Goal: Task Accomplishment & Management: Complete application form

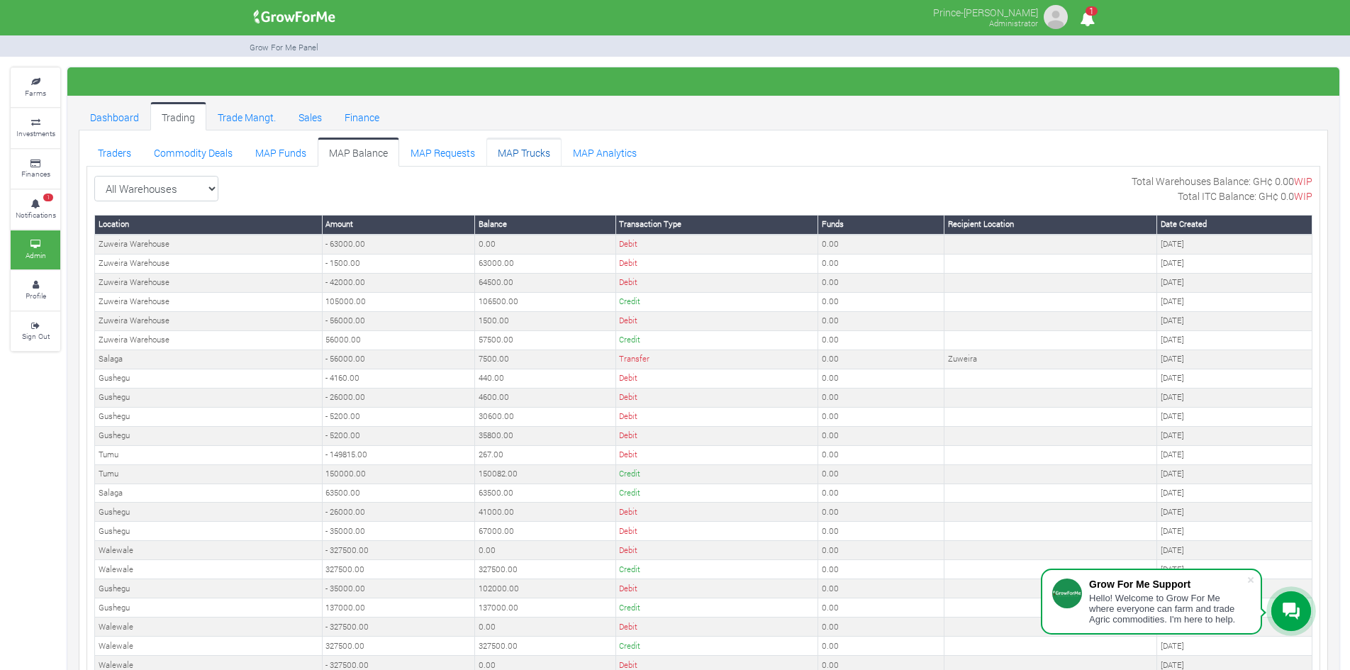
click at [514, 144] on link "MAP Trucks" at bounding box center [523, 152] width 75 height 28
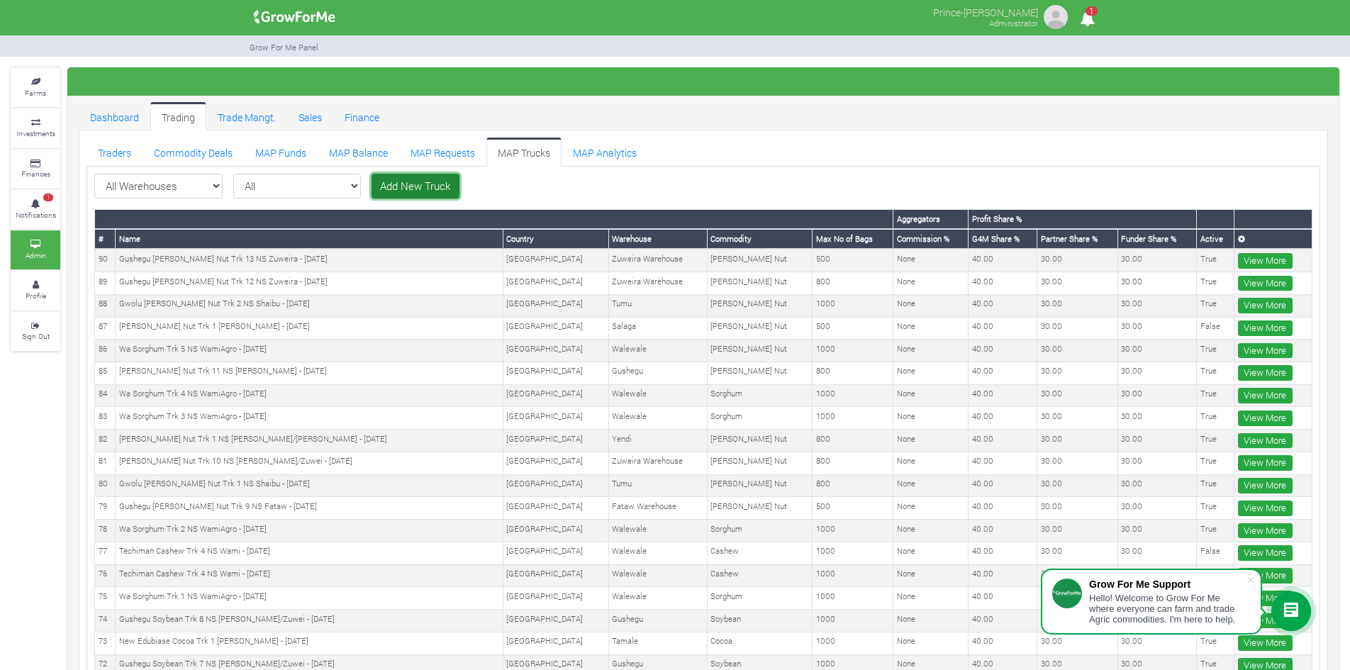
click at [399, 187] on link "Add New Truck" at bounding box center [415, 187] width 88 height 26
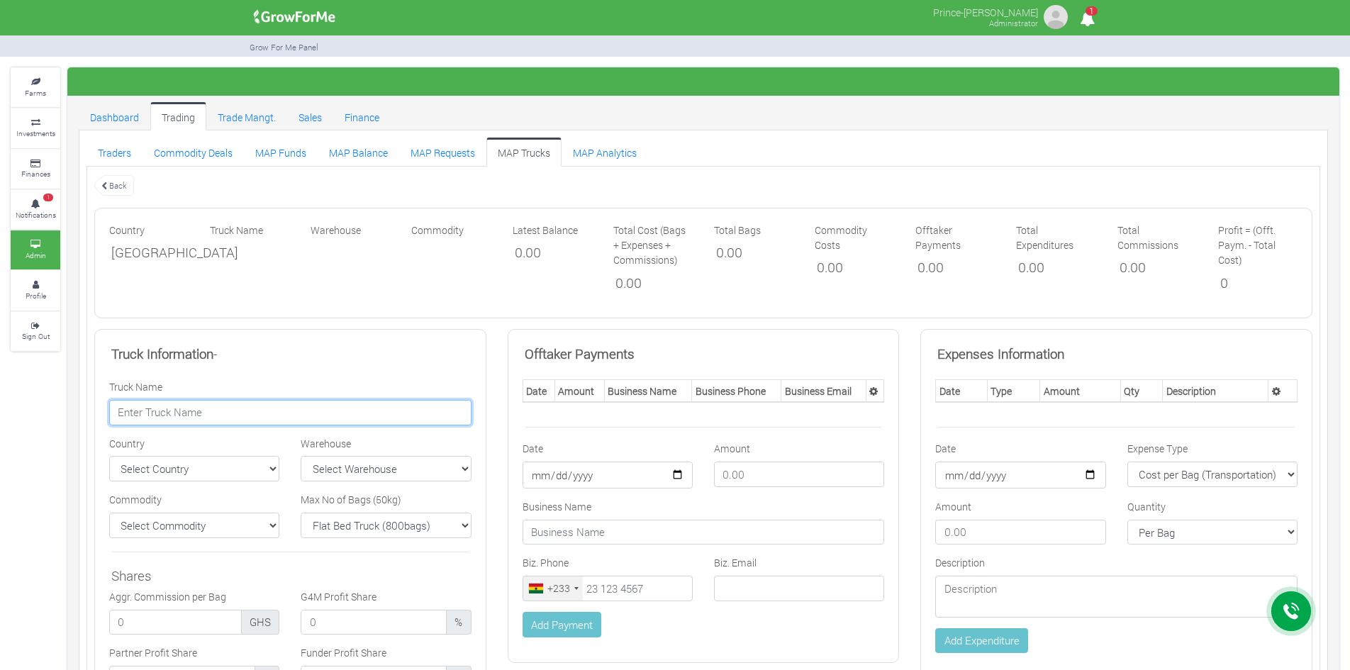
click at [291, 417] on input "text" at bounding box center [290, 413] width 362 height 26
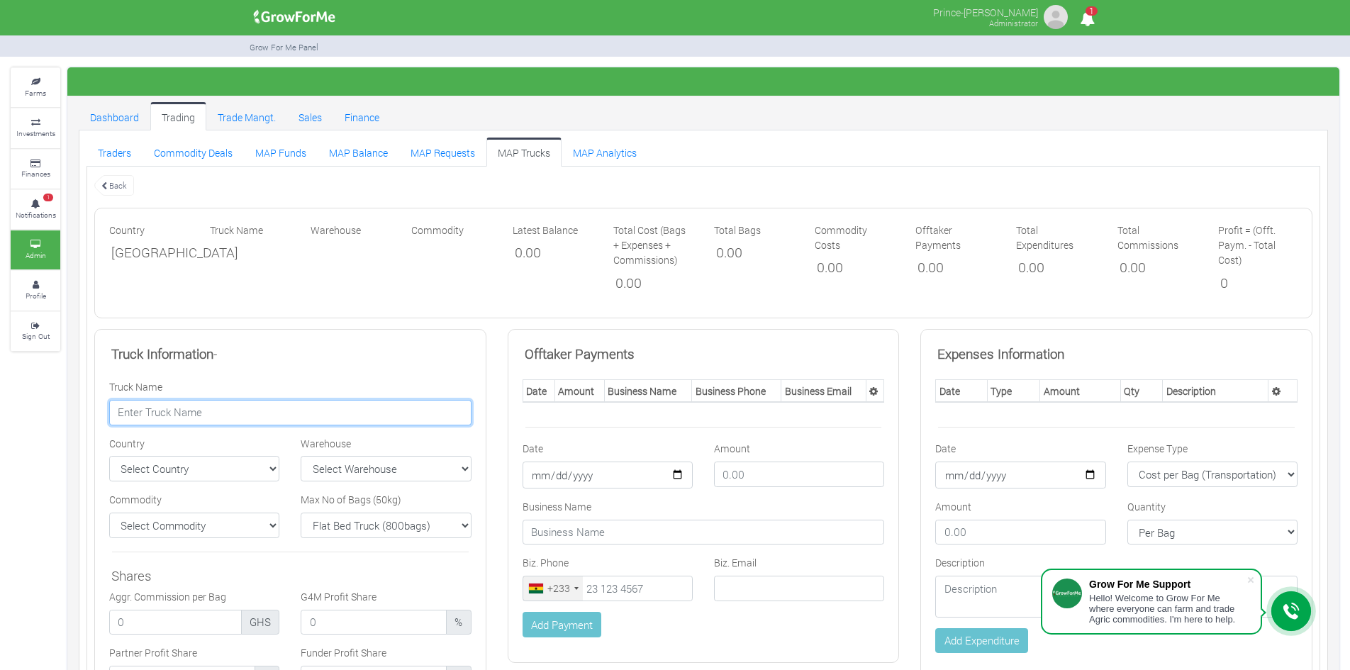
paste input "Yendi Shea Nut Trk 2 NS Roger/Karim - 22/08/2025"
type input "Yendi Shea Nut Trk 2 NS Roger/Karim - 22/08/2025"
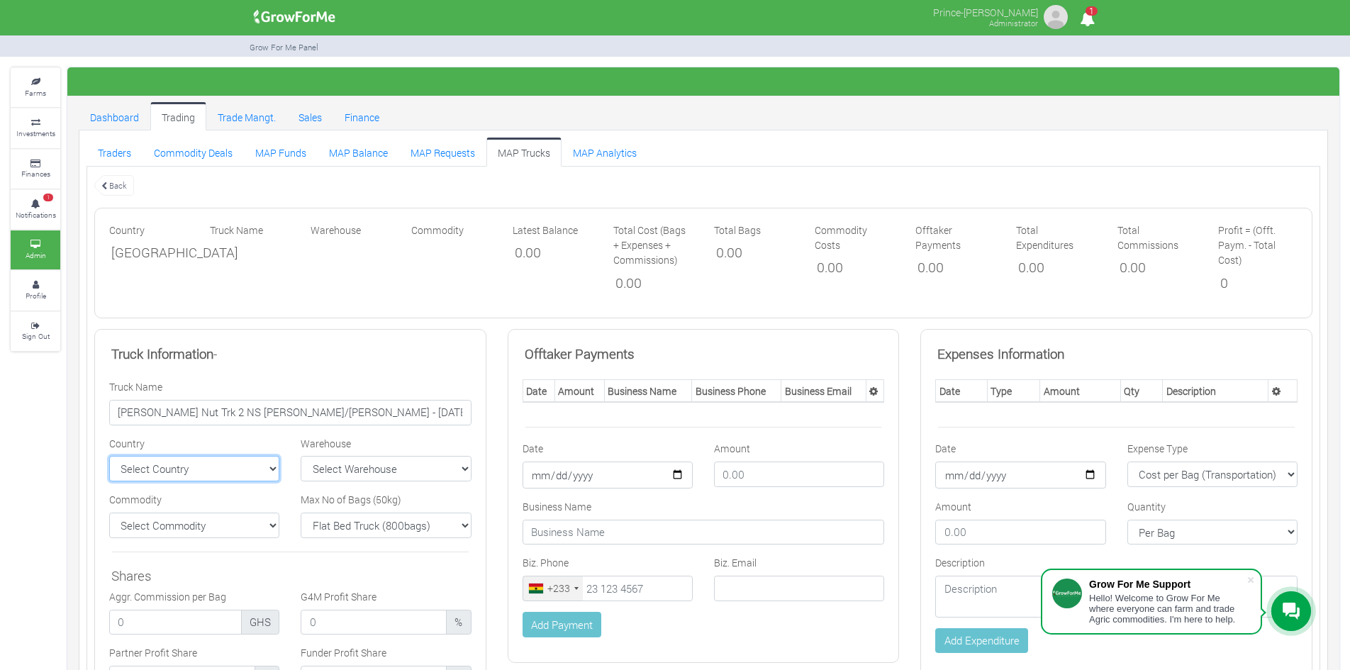
click at [264, 464] on select "Select Country Ghana Nigeria" at bounding box center [194, 469] width 170 height 26
select select "Ghana"
click at [109, 456] on select "Select Country Ghana Nigeria" at bounding box center [194, 469] width 170 height 26
click at [348, 464] on select "Select Warehouse TDX Navrongo Walewale Garu (Faranaya) Kintampo" at bounding box center [386, 469] width 170 height 26
select select "7"
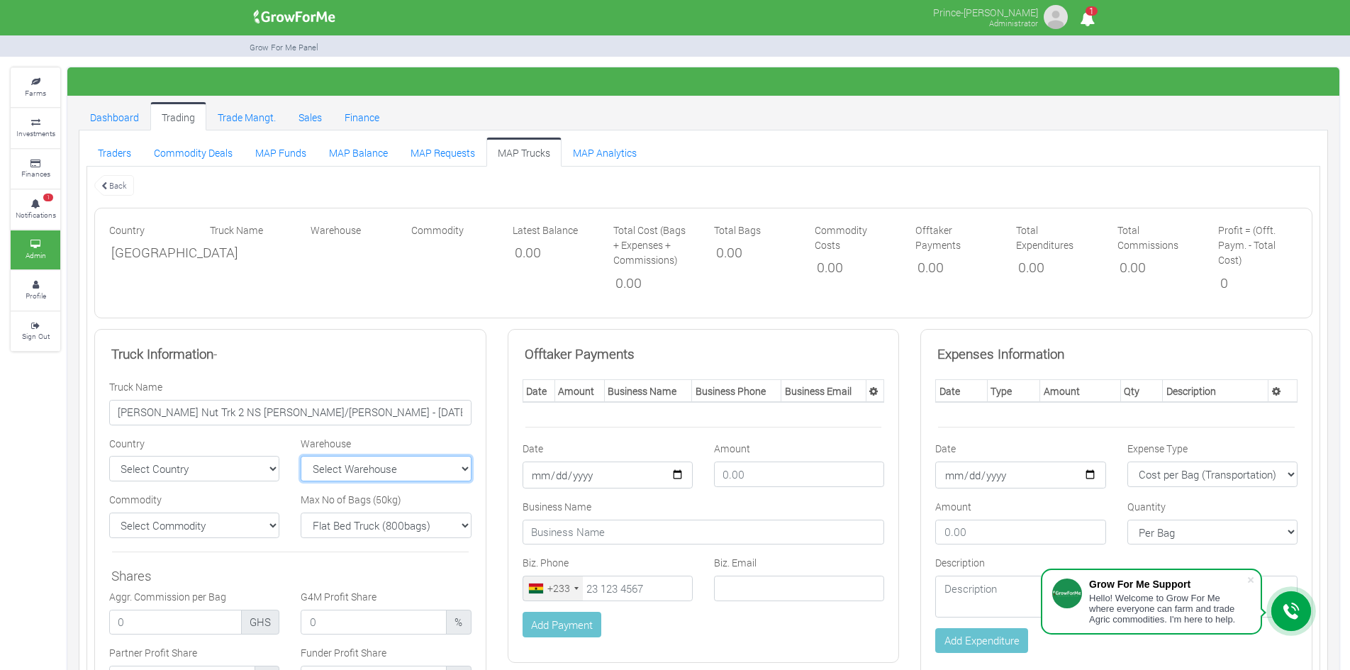
click at [301, 456] on select "Select Warehouse TDX Navrongo Walewale Garu (Faranaya) Kintampo" at bounding box center [386, 469] width 170 height 26
click at [358, 534] on select "Flat Bed Truck (800bags) Bucket Truck (1000bags) Rhino Truck 1 (500bags) Rhino …" at bounding box center [386, 526] width 170 height 26
click at [301, 513] on select "Flat Bed Truck (800bags) Bucket Truck (1000bags) Rhino Truck 1 (500bags) Rhino …" at bounding box center [386, 526] width 170 height 26
click at [364, 531] on select "Flat Bed Truck (800bags) Bucket Truck (1000bags) Rhino Truck 1 (500bags) Rhino …" at bounding box center [386, 526] width 170 height 26
select select "1000"
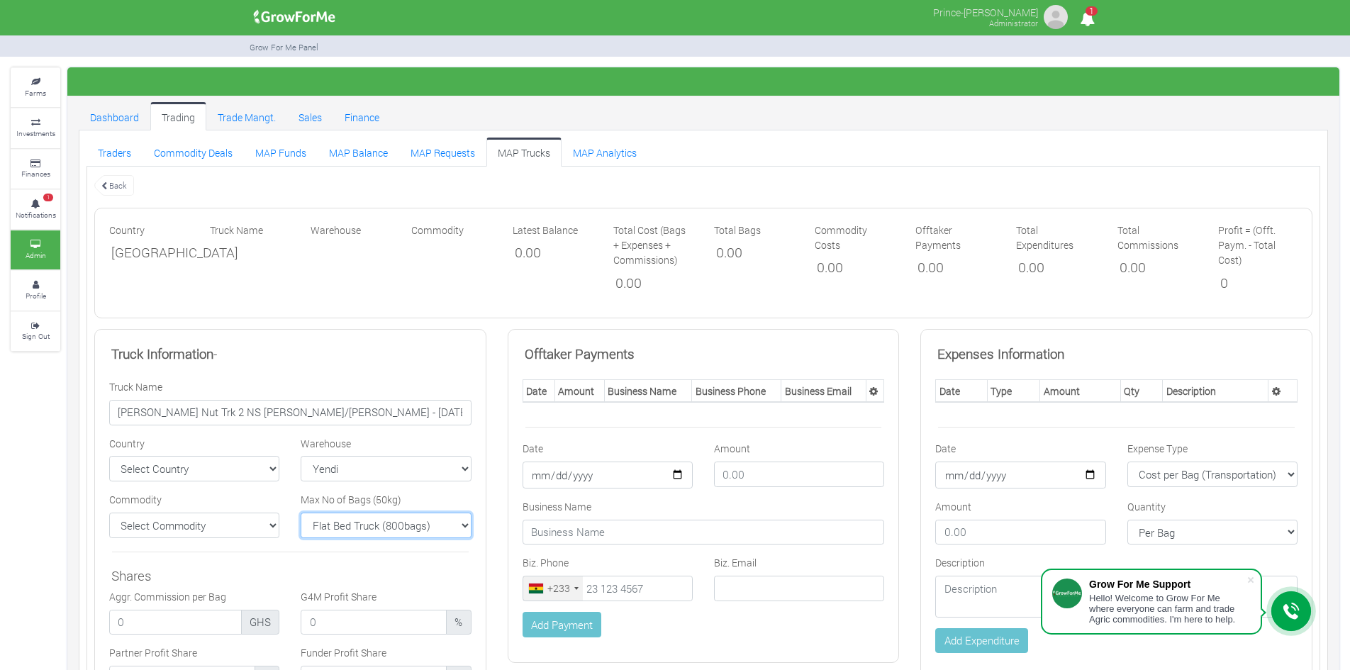
click at [301, 513] on select "Flat Bed Truck (800bags) Bucket Truck (1000bags) Rhino Truck 1 (500bags) Rhino …" at bounding box center [386, 526] width 170 height 26
click at [256, 520] on select "Select Commodity Yellow Maize Chicken Tractor Royal Aroma Maize" at bounding box center [194, 526] width 170 height 26
select select "11"
click at [109, 513] on select "Select Commodity Yellow Maize Chicken Tractor Royal Aroma Maize" at bounding box center [194, 526] width 170 height 26
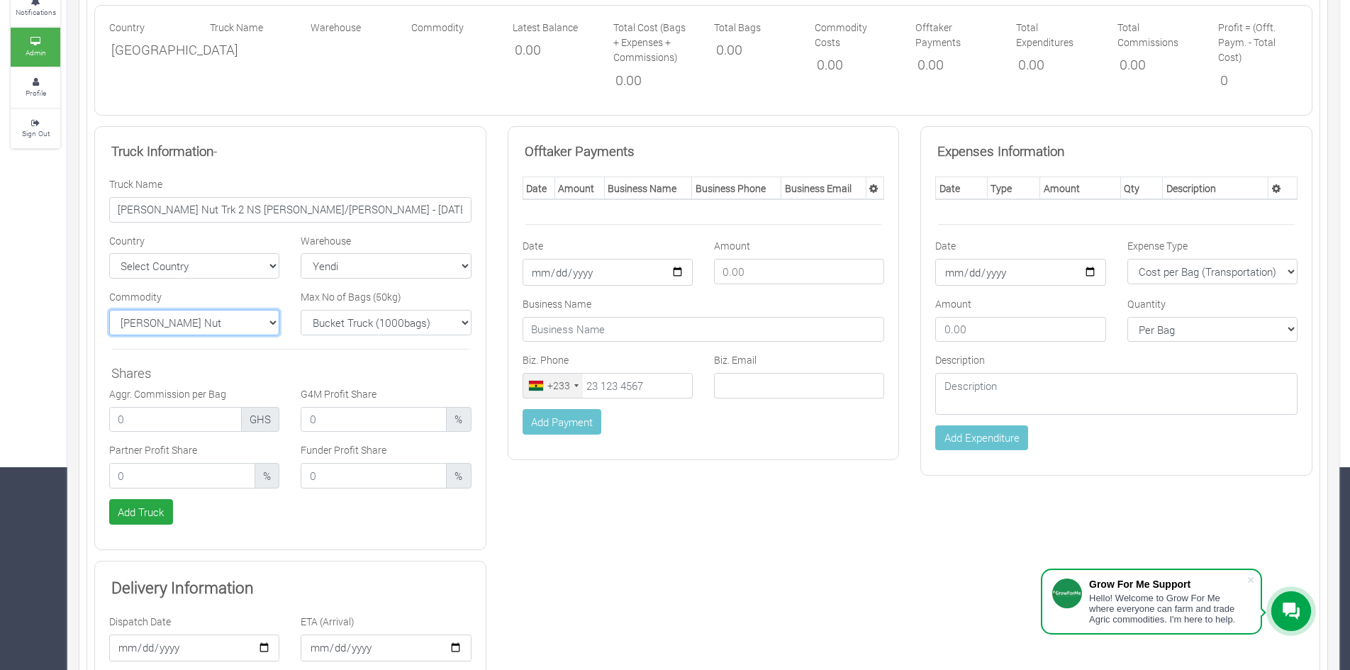
scroll to position [225, 0]
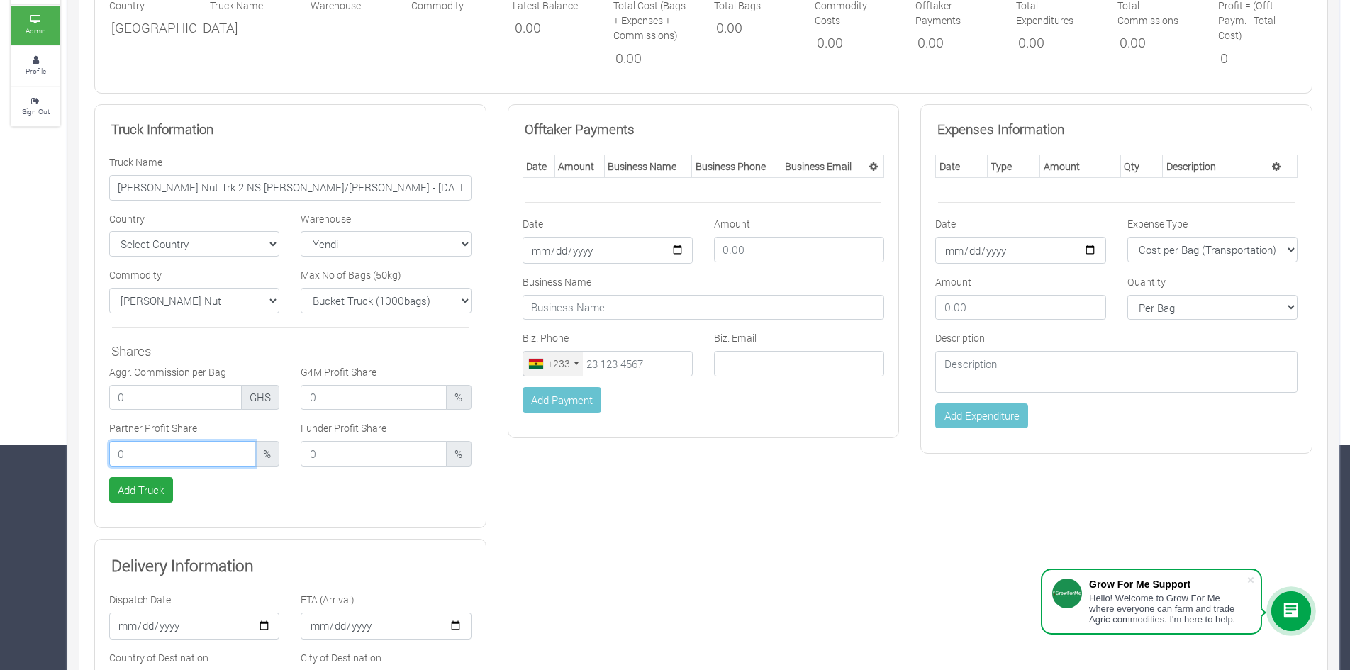
click at [216, 456] on input "number" at bounding box center [182, 454] width 146 height 26
type input "30.00"
click at [325, 459] on input "number" at bounding box center [374, 454] width 146 height 26
type input "30.00"
click at [355, 394] on input "number" at bounding box center [374, 398] width 146 height 26
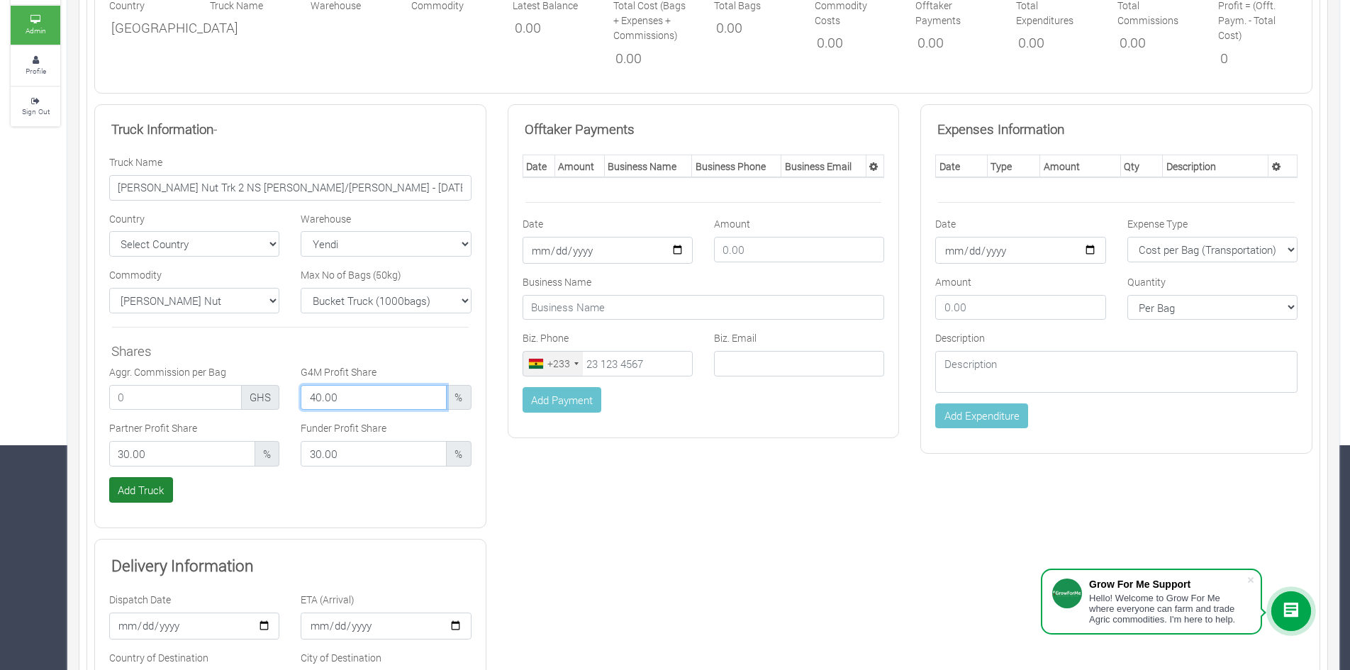
type input "40.00"
click at [150, 491] on button "Add Truck" at bounding box center [141, 490] width 64 height 26
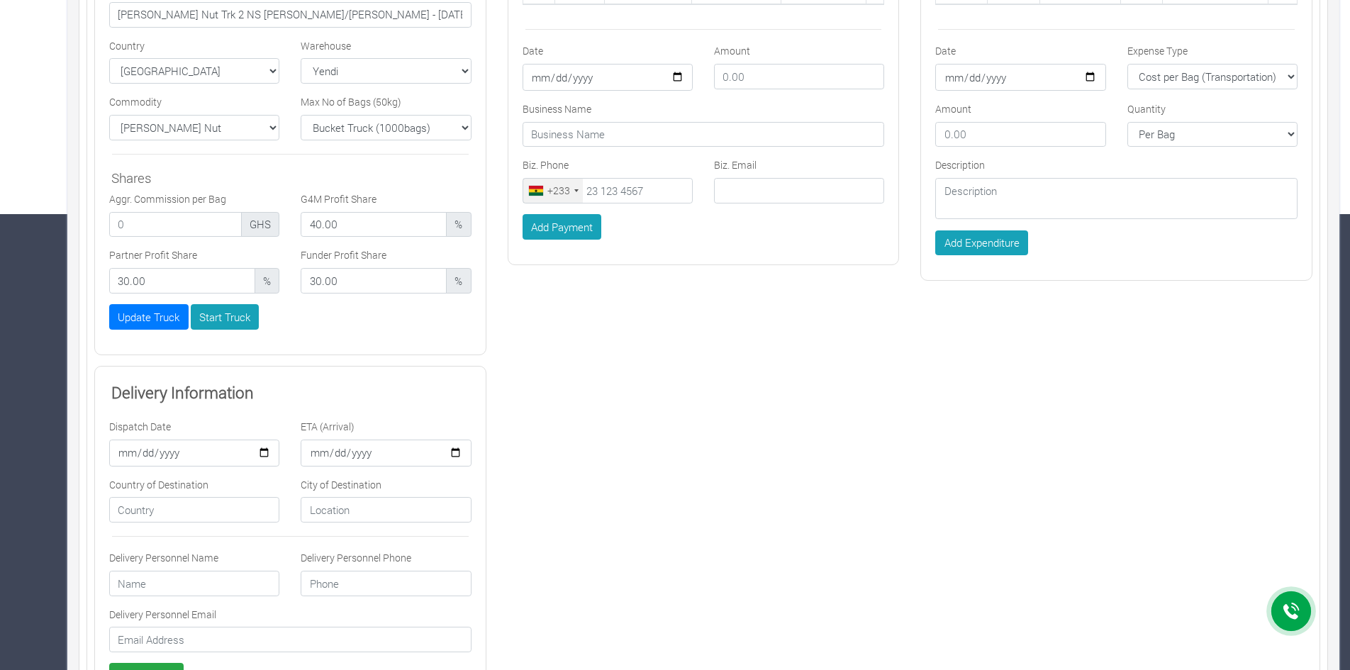
scroll to position [508, 0]
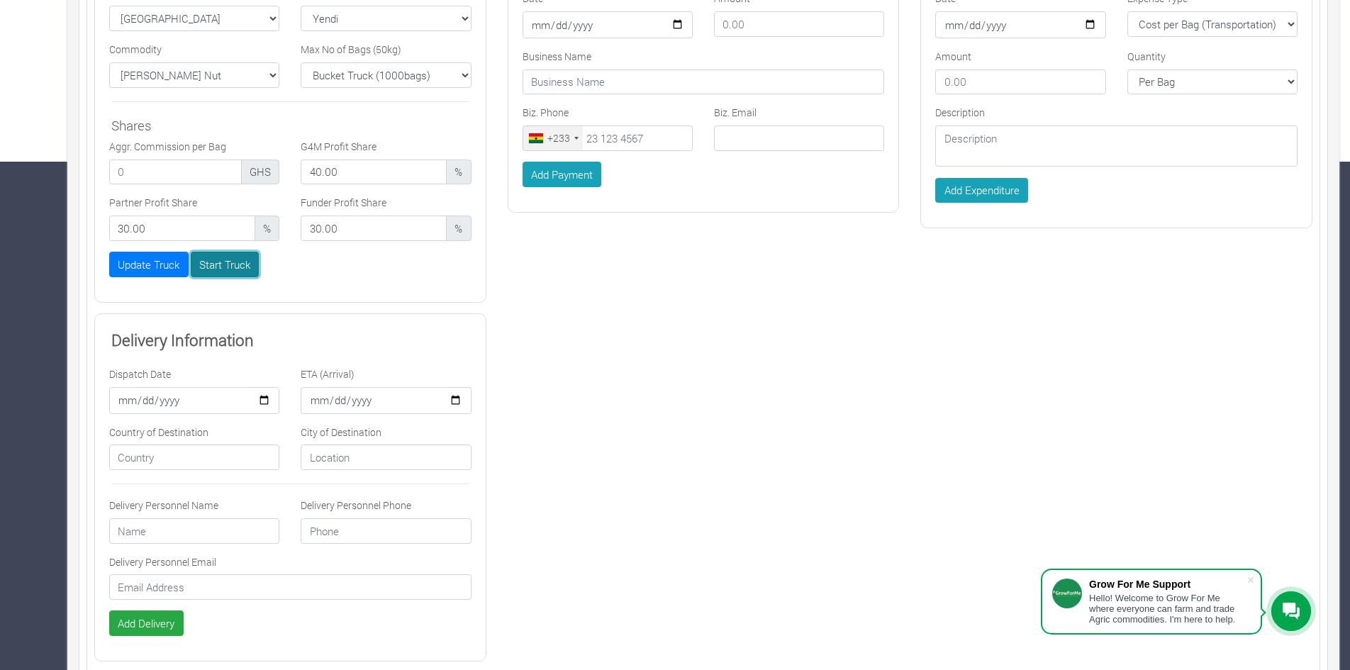
click at [229, 277] on button "Start Truck" at bounding box center [225, 265] width 69 height 26
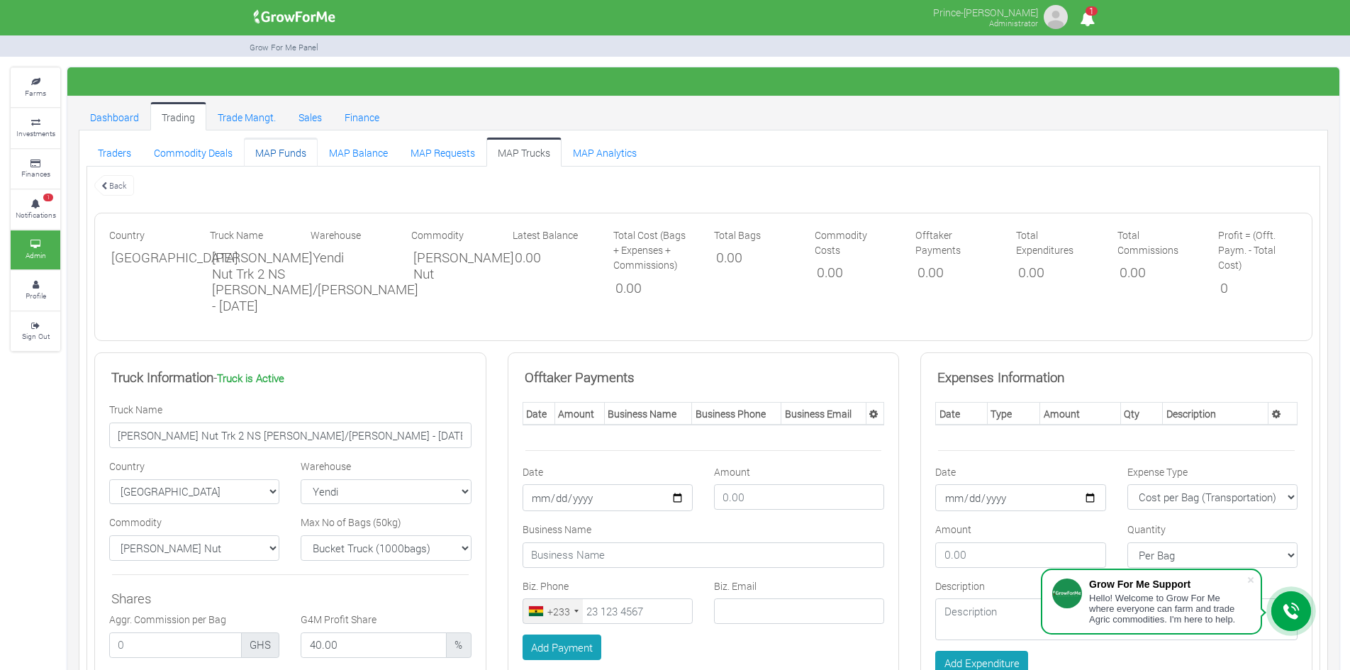
click at [287, 151] on link "MAP Funds" at bounding box center [281, 152] width 74 height 28
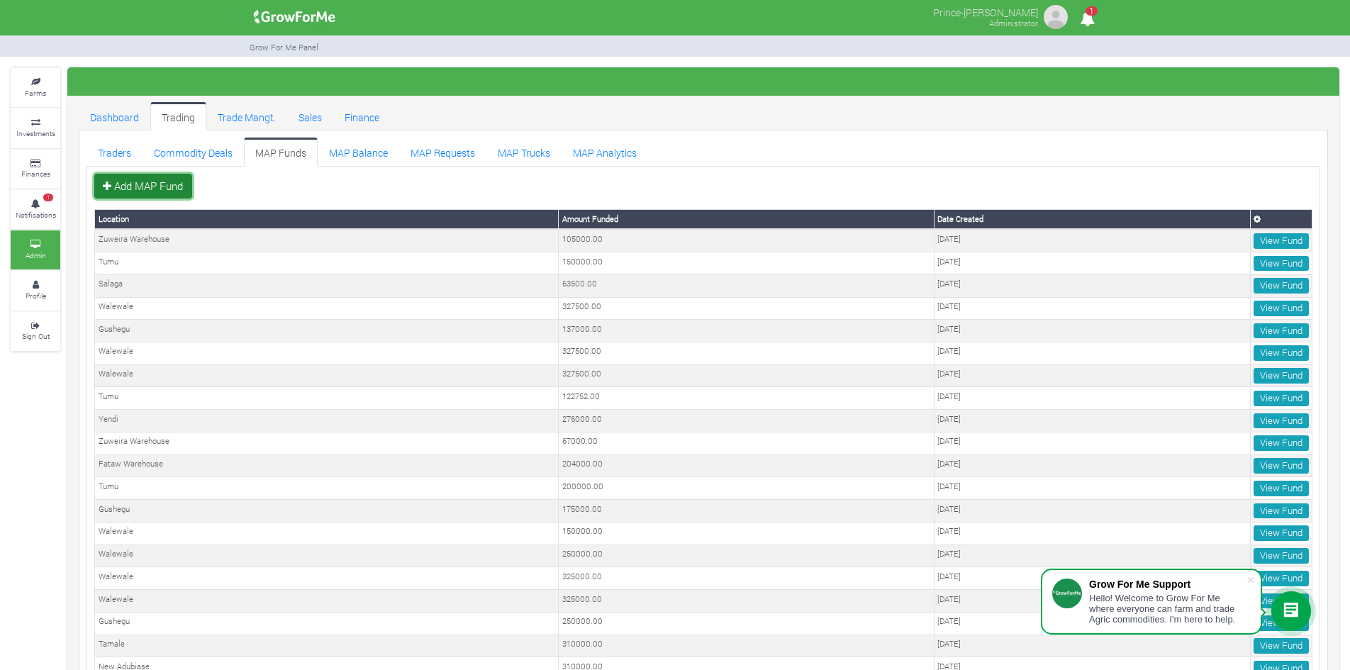
click at [175, 188] on link "Add MAP Fund" at bounding box center [143, 187] width 98 height 26
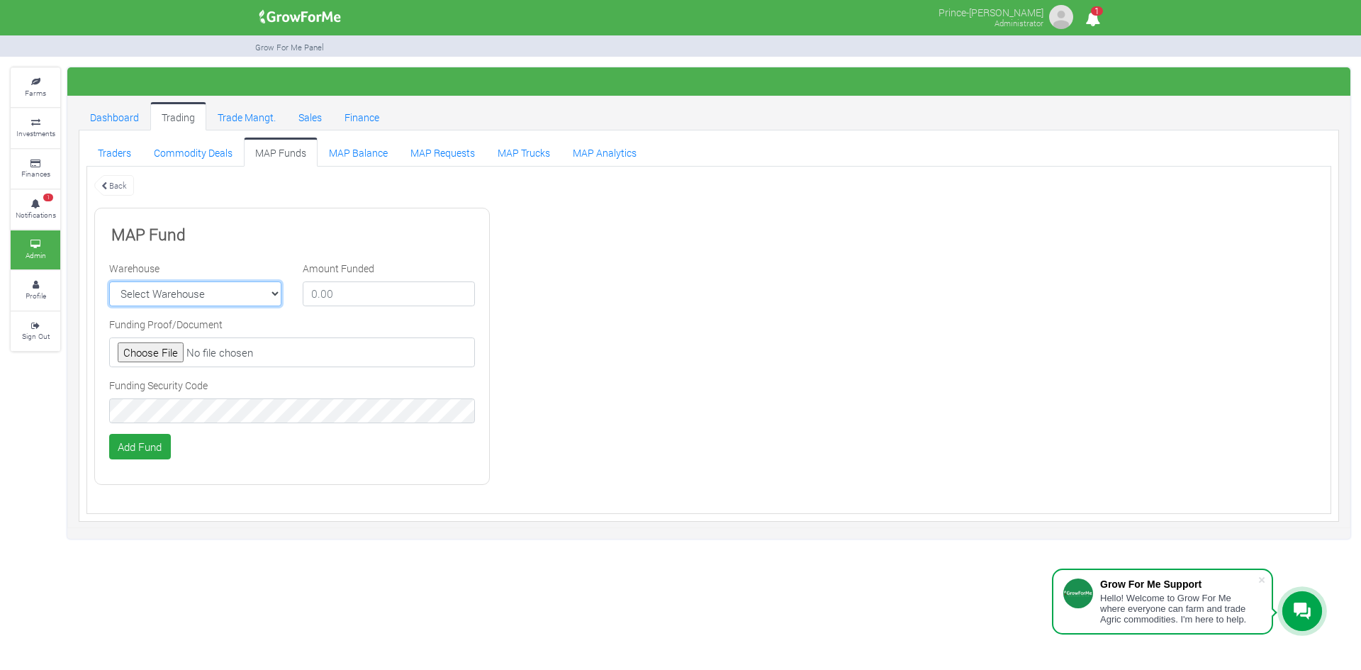
click at [227, 290] on select "Select Warehouse TDX Navrongo [GEOGRAPHIC_DATA] Garu (Faranaya) Kintampo Langbe…" at bounding box center [195, 294] width 172 height 26
select select "7"
click at [109, 281] on select "Select Warehouse TDX Navrongo [GEOGRAPHIC_DATA] Garu (Faranaya) Kintampo Langbe…" at bounding box center [195, 294] width 172 height 26
click at [354, 291] on input "number" at bounding box center [389, 294] width 172 height 26
type input "425100"
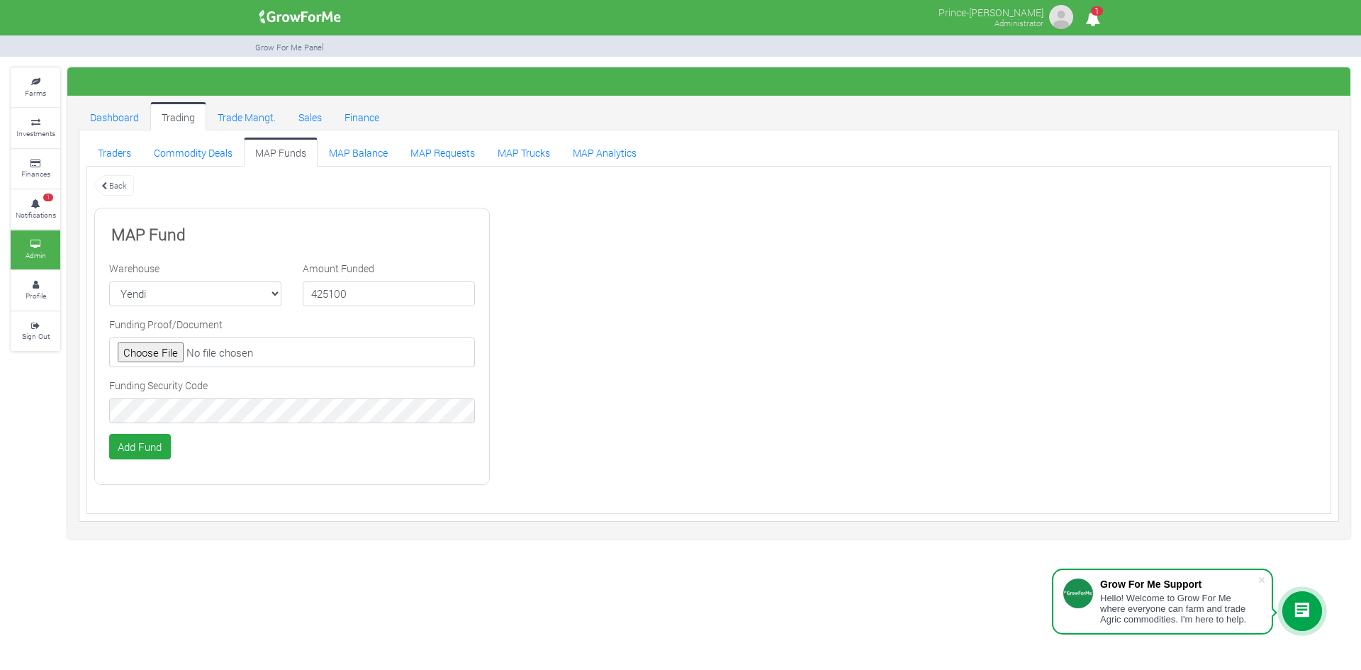
click at [152, 355] on input "file" at bounding box center [292, 352] width 366 height 30
type input "C:\fakepath\GHc 425,100.00.png"
click at [144, 453] on button "Add Fund" at bounding box center [140, 447] width 62 height 26
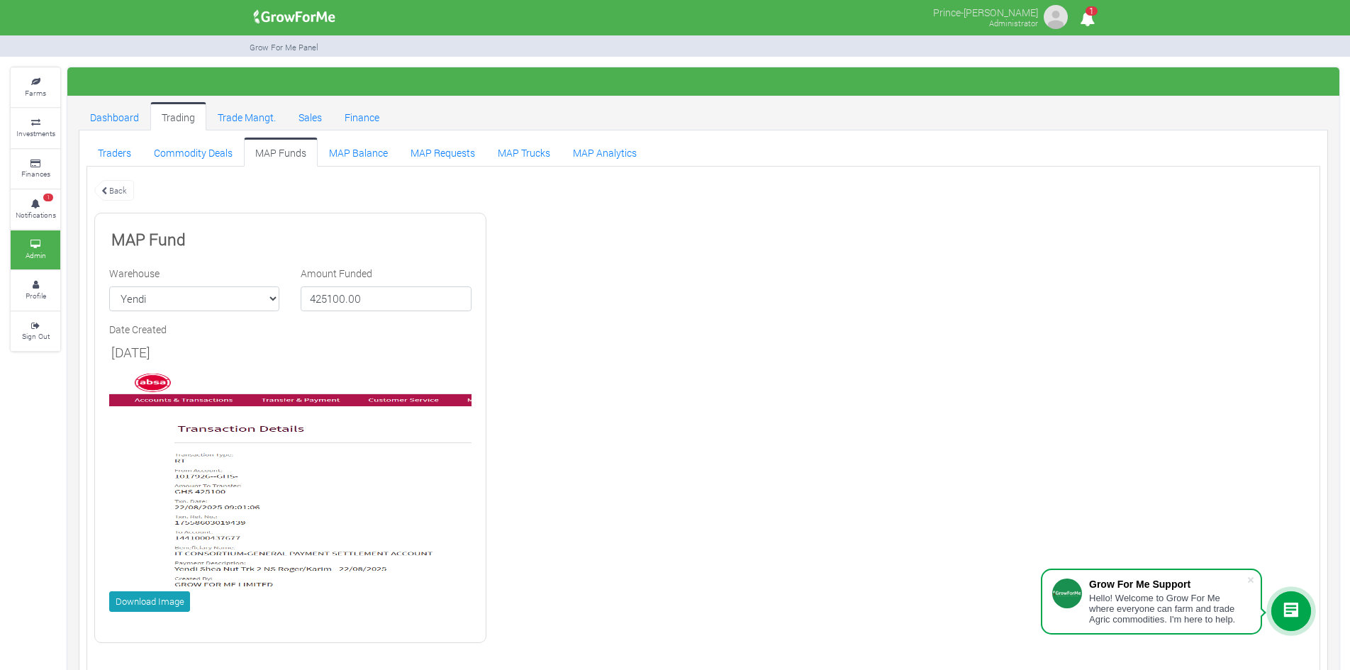
scroll to position [27, 0]
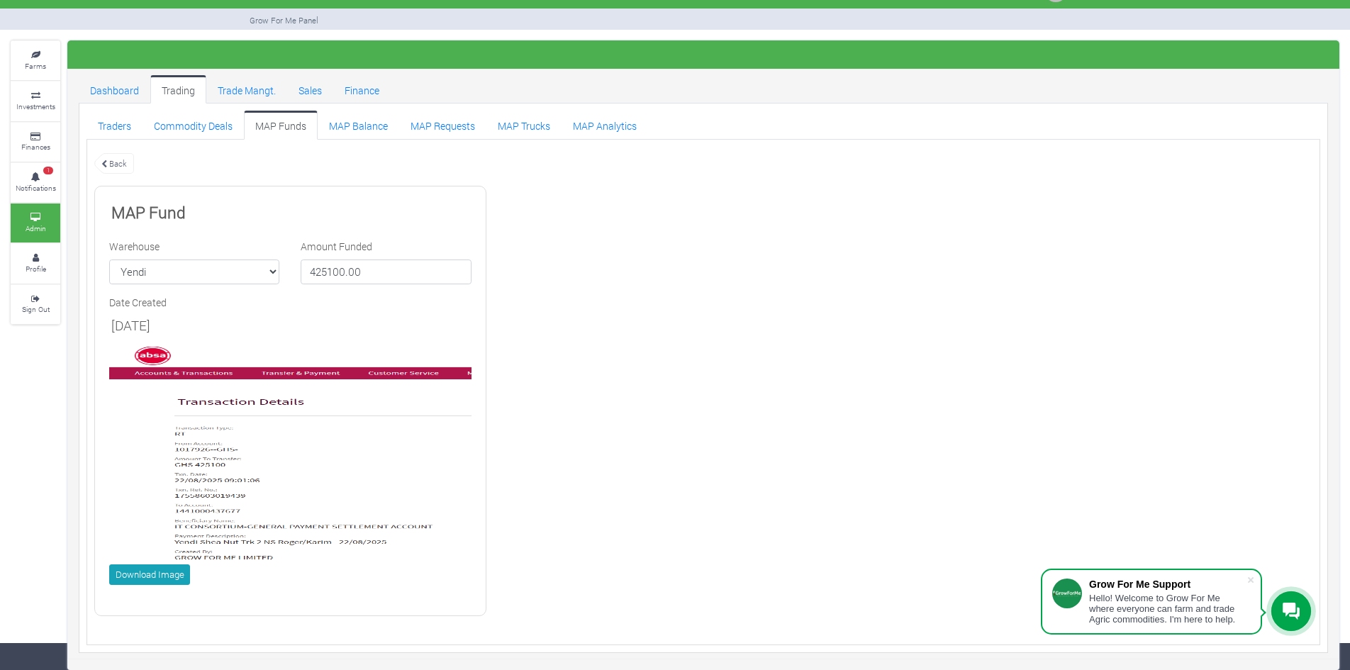
click at [274, 129] on link "MAP Funds" at bounding box center [281, 125] width 74 height 28
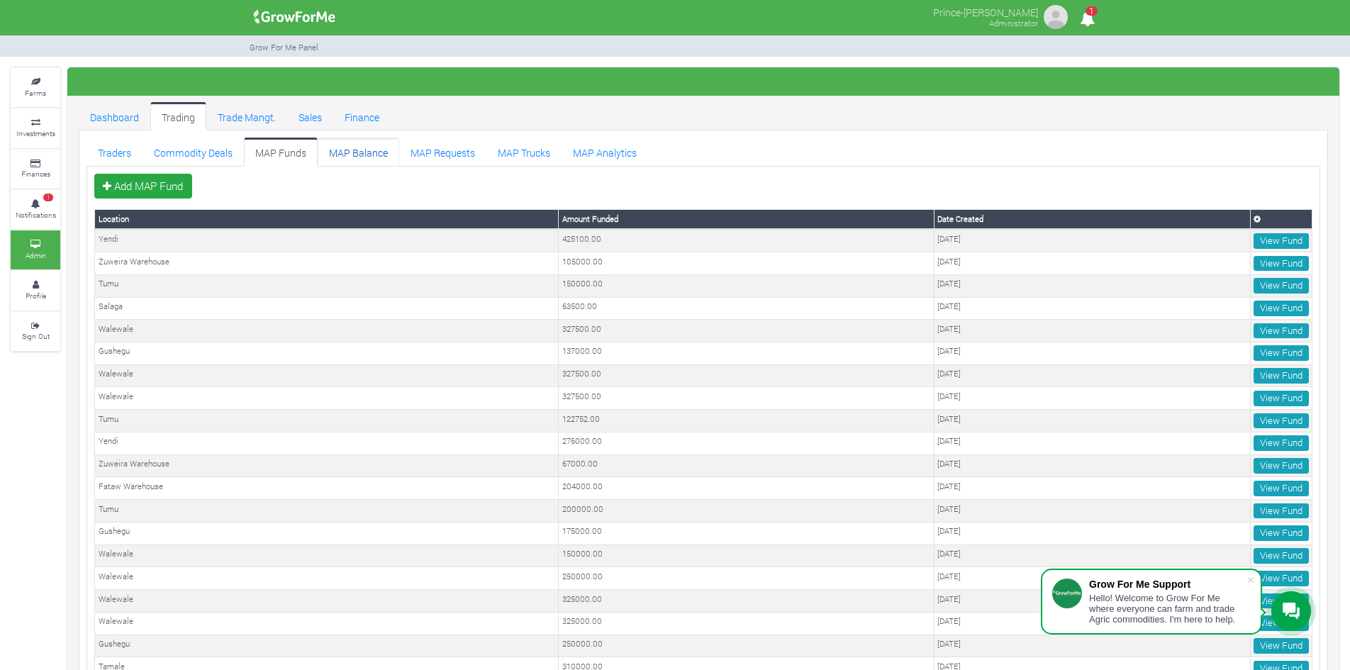
click at [354, 152] on link "MAP Balance" at bounding box center [359, 152] width 82 height 28
